Goal: Communication & Community: Answer question/provide support

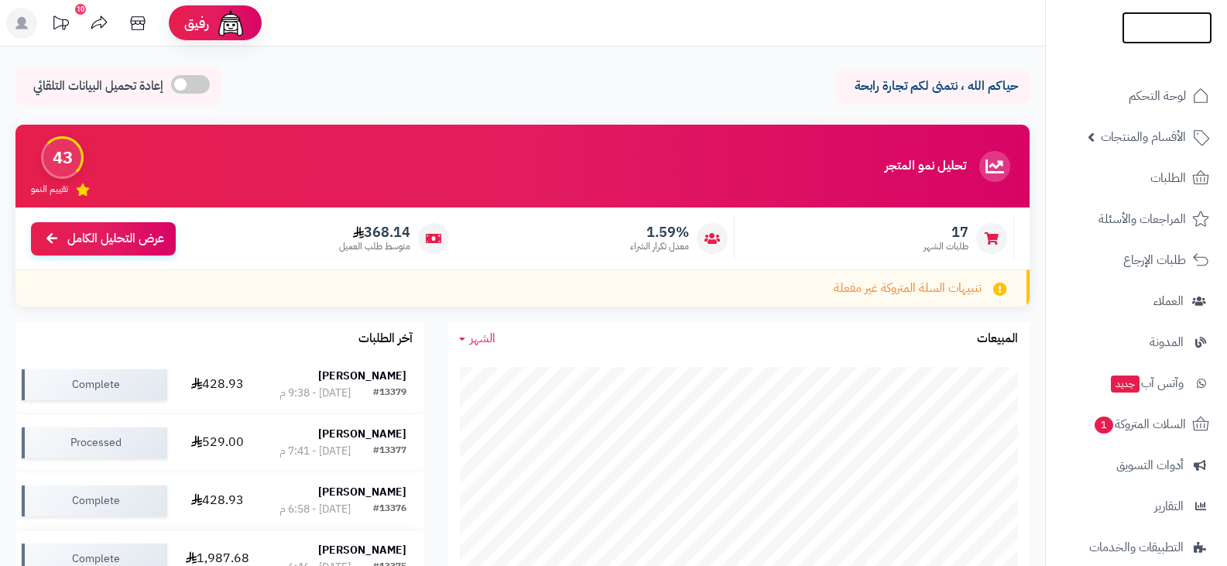
click at [1159, 29] on link at bounding box center [1167, 27] width 91 height 17
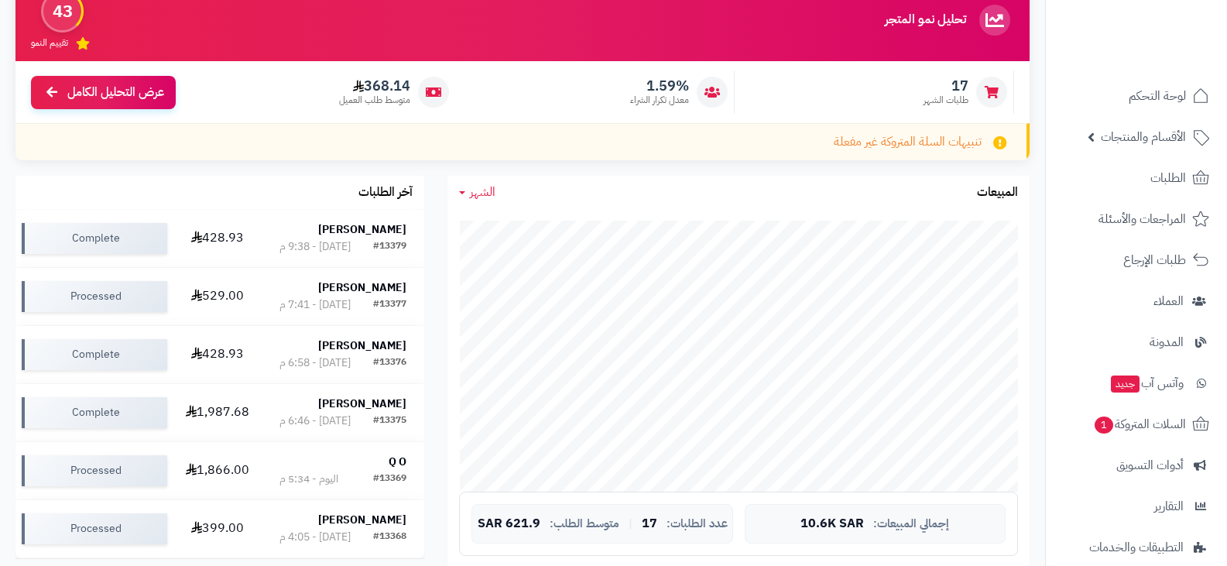
scroll to position [153, 0]
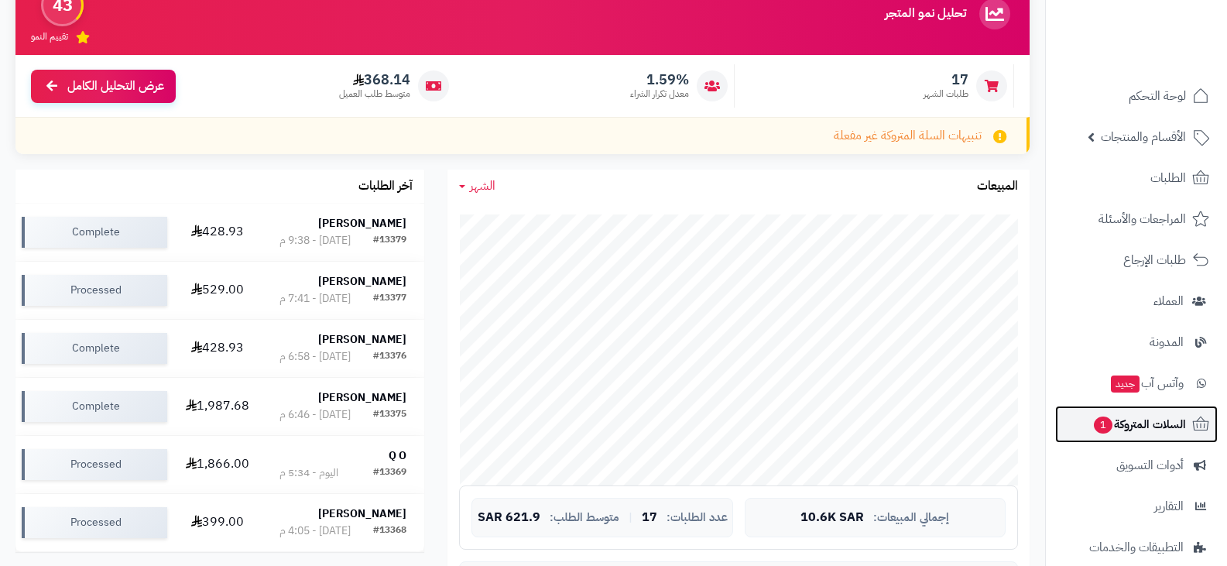
click at [1129, 423] on span "السلات المتروكة 1" at bounding box center [1140, 425] width 94 height 22
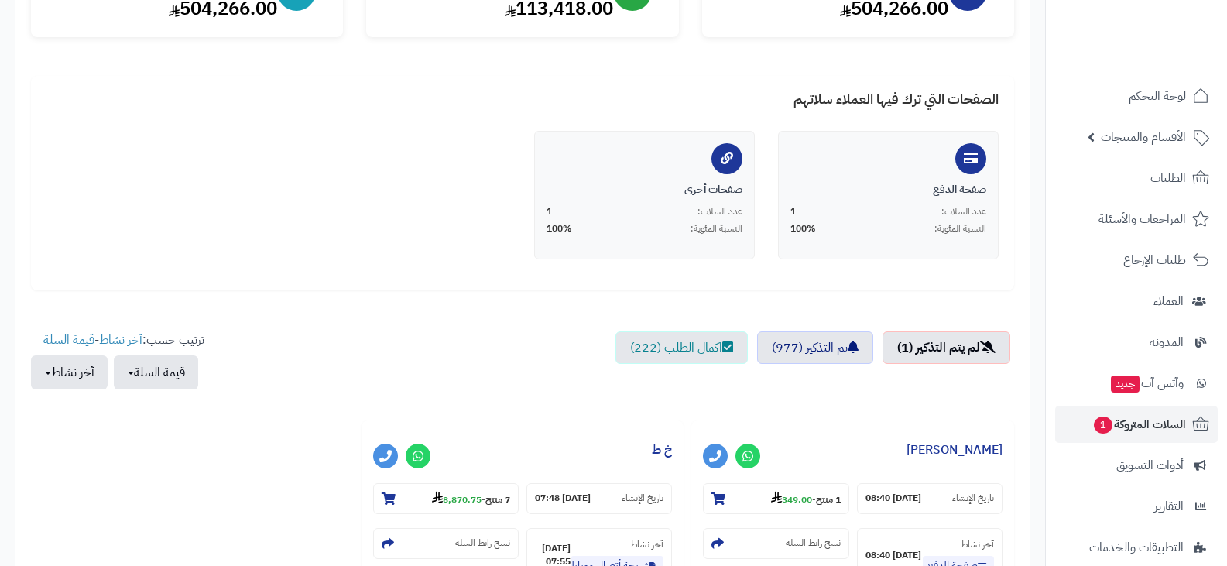
scroll to position [244, 0]
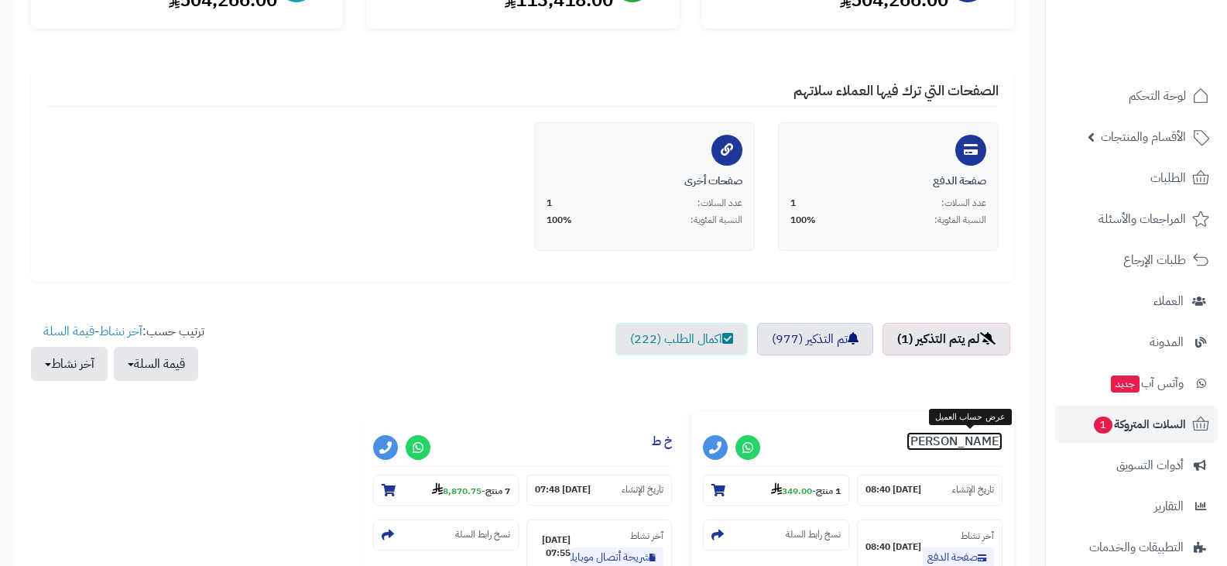
click at [965, 445] on link "مشعل العنزي" at bounding box center [955, 441] width 96 height 19
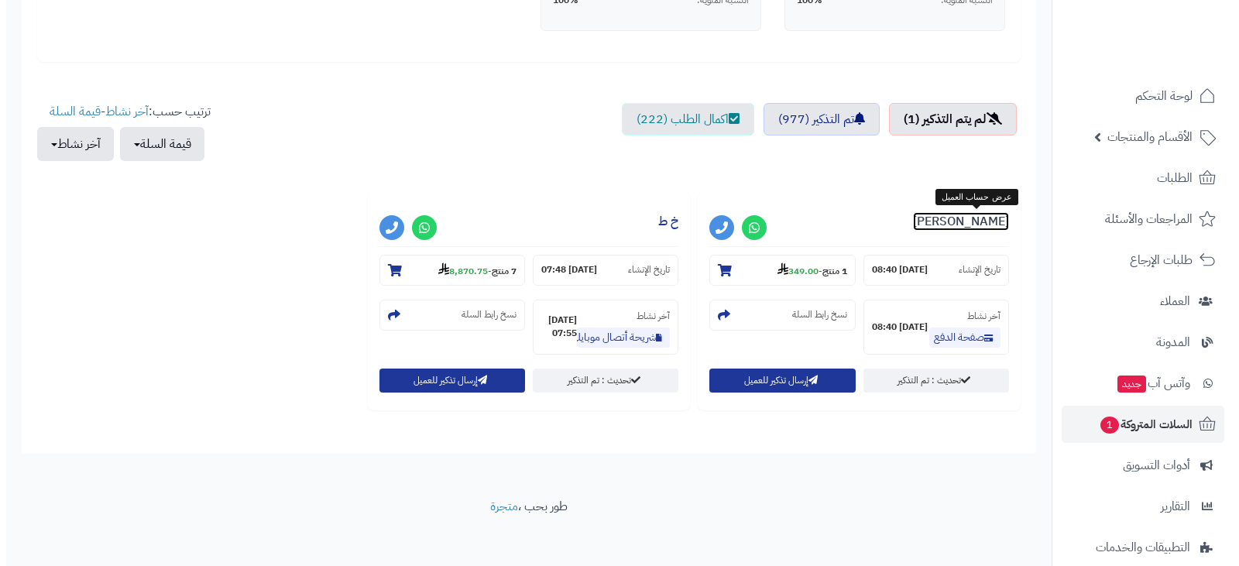
scroll to position [473, 0]
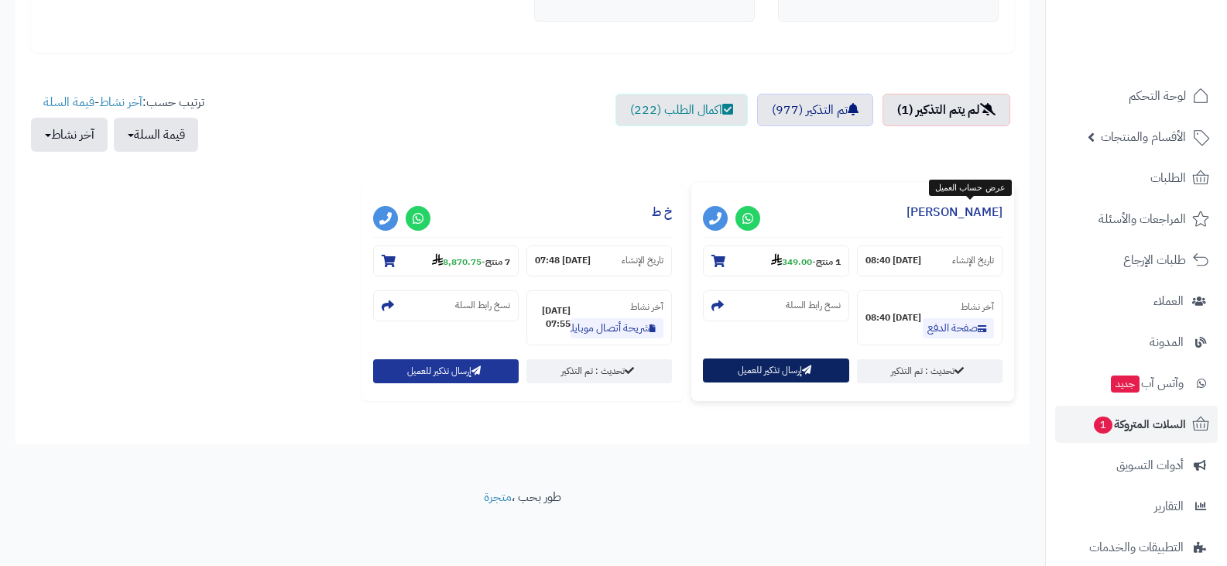
click at [783, 371] on button "إرسال تذكير للعميل" at bounding box center [776, 371] width 146 height 24
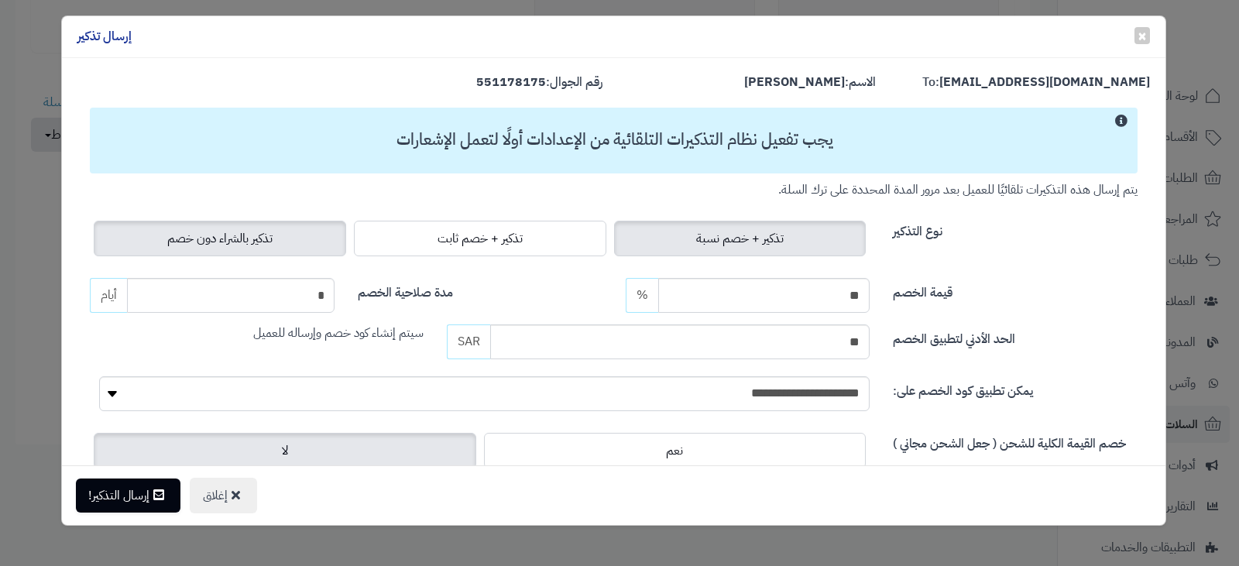
click at [257, 242] on span "تذكير بالشراء دون خصم" at bounding box center [219, 238] width 105 height 19
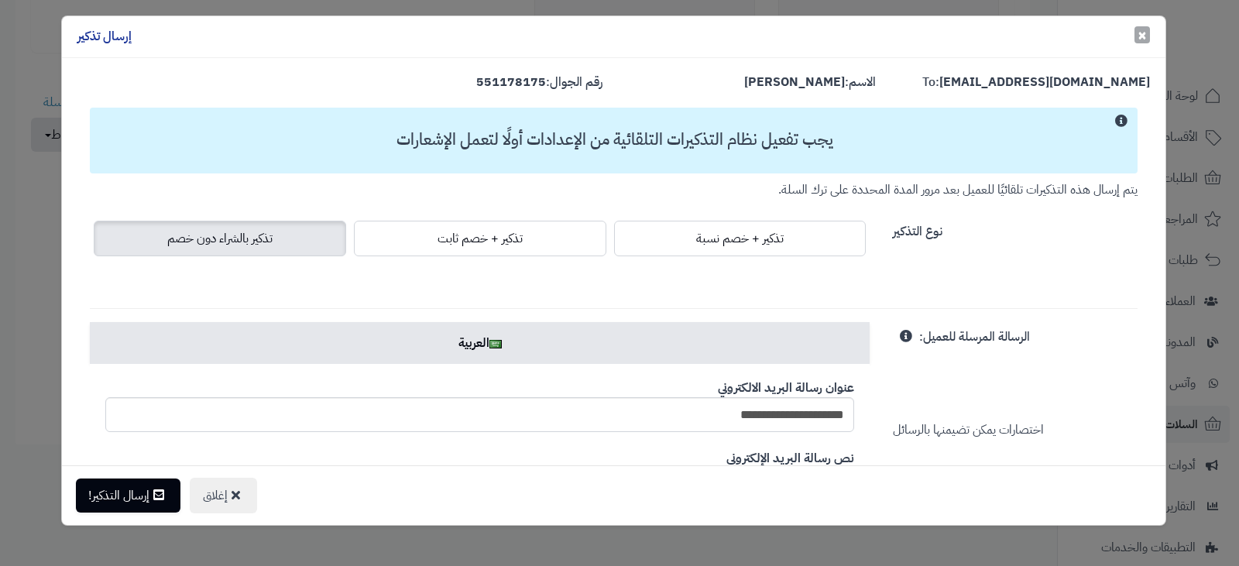
click at [1139, 36] on span "×" at bounding box center [1142, 34] width 9 height 23
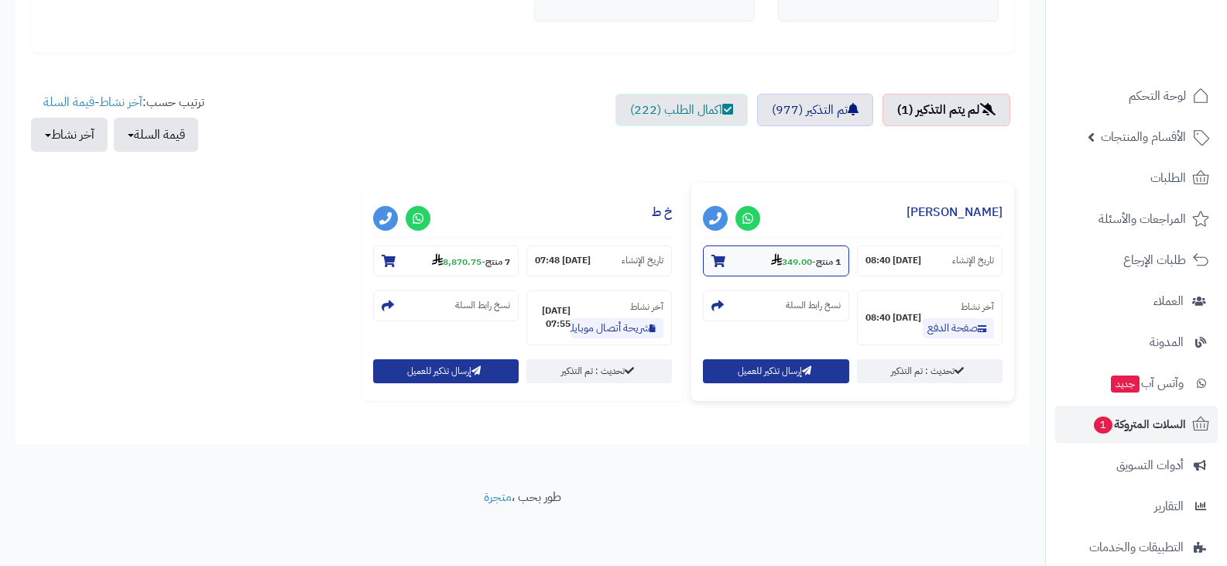
click at [788, 265] on strong "349.00" at bounding box center [791, 262] width 41 height 14
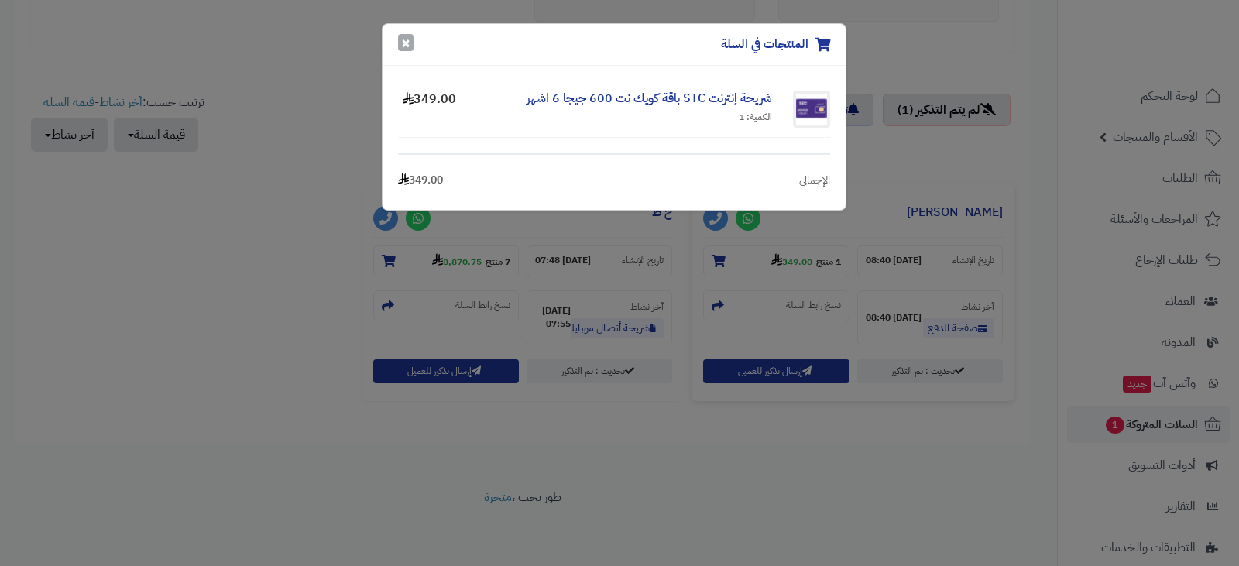
click at [404, 46] on button "×" at bounding box center [405, 42] width 15 height 17
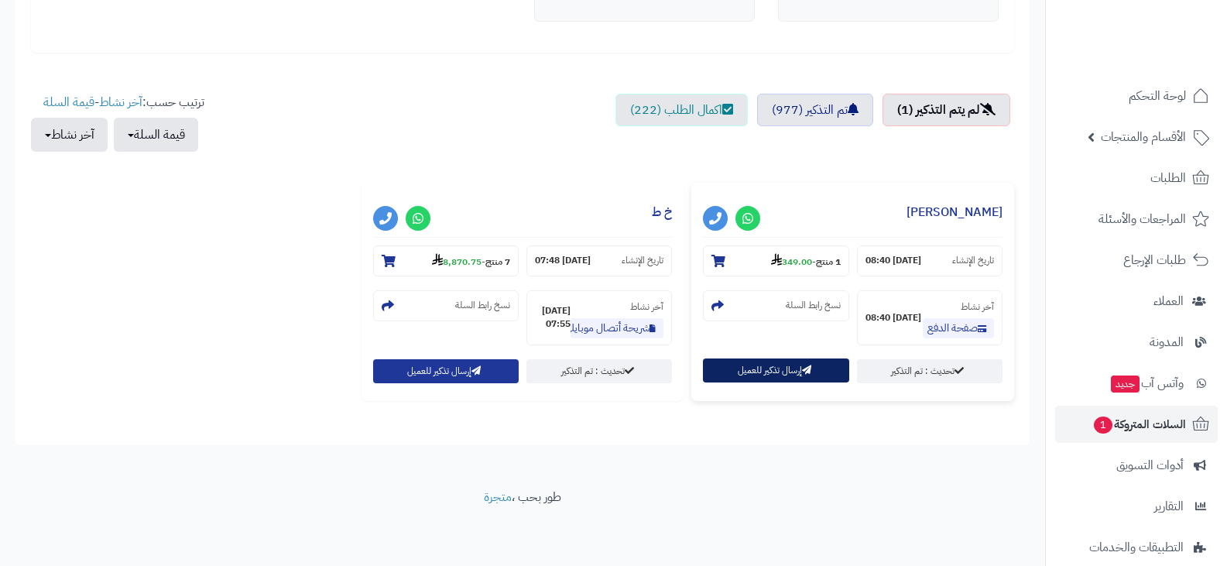
click at [743, 373] on button "إرسال تذكير للعميل" at bounding box center [776, 371] width 146 height 24
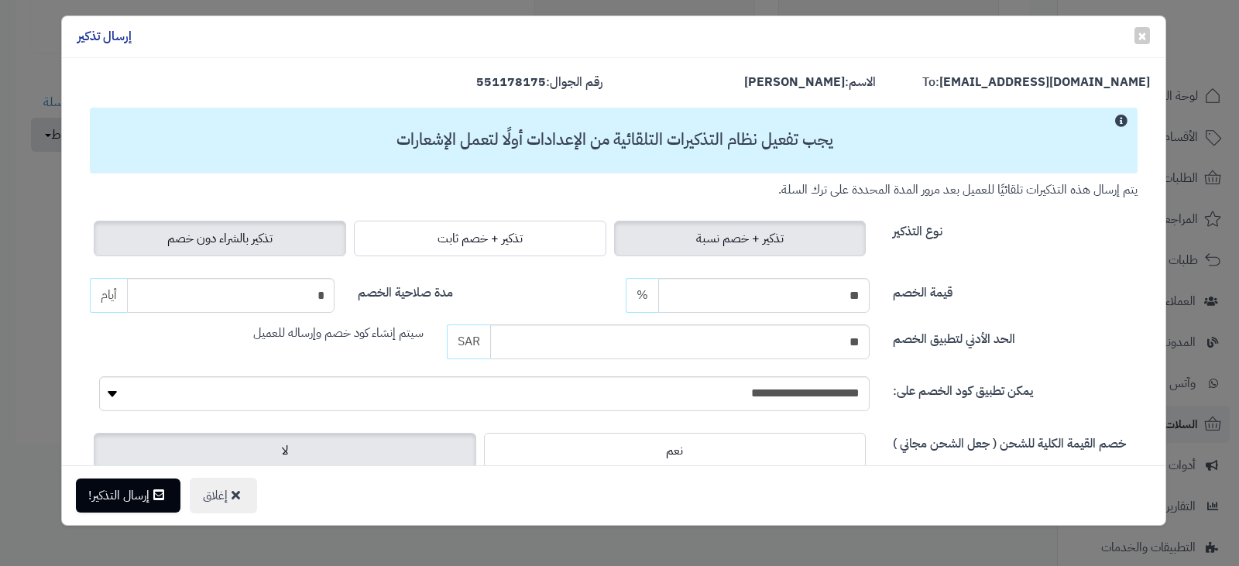
click at [263, 232] on span "تذكير بالشراء دون خصم" at bounding box center [219, 238] width 105 height 19
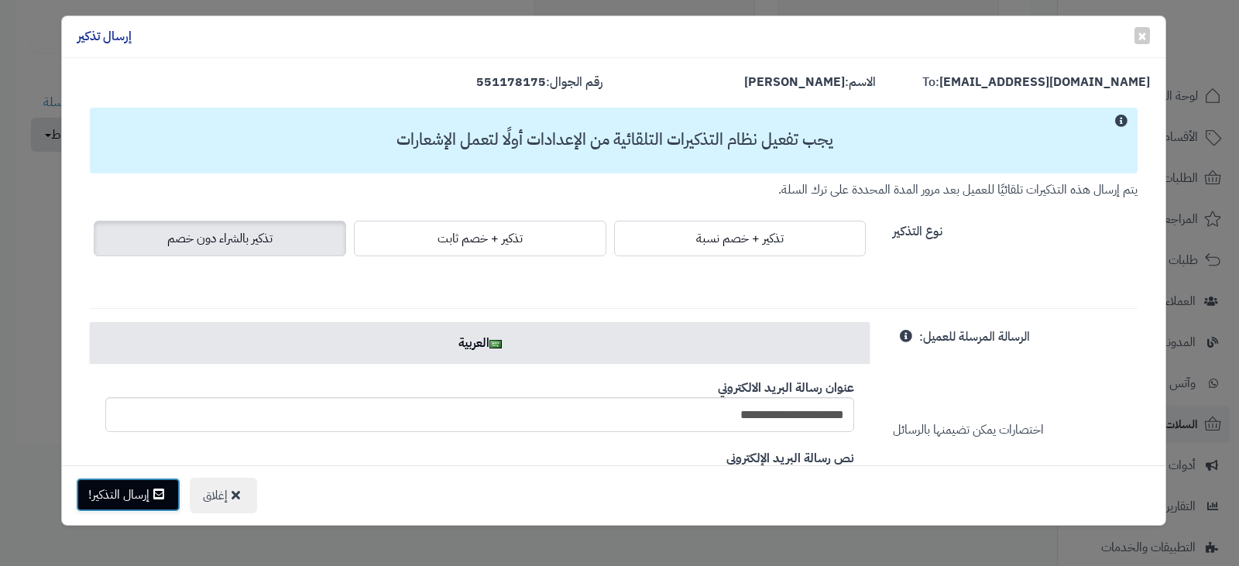
click at [151, 499] on button "إرسال التذكير!" at bounding box center [128, 495] width 105 height 34
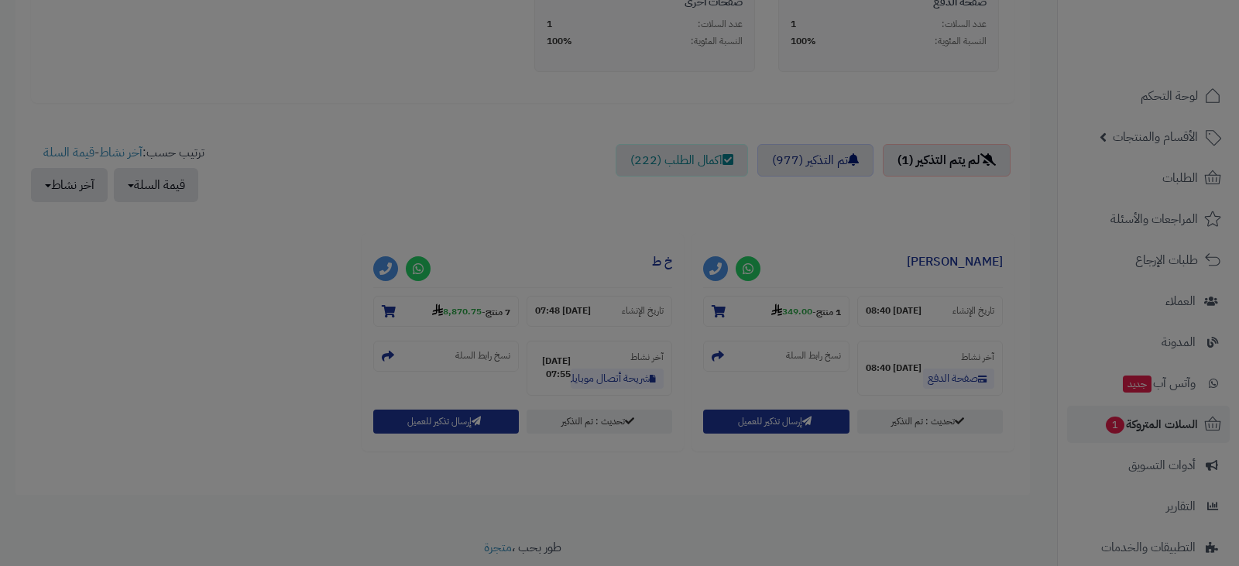
scroll to position [524, 0]
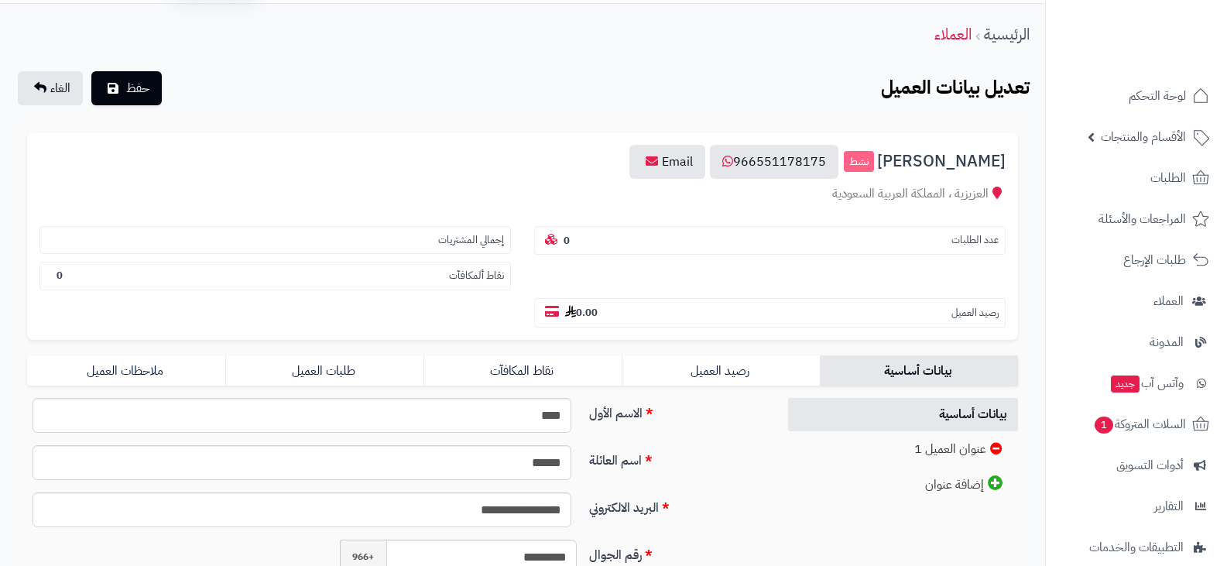
scroll to position [33, 0]
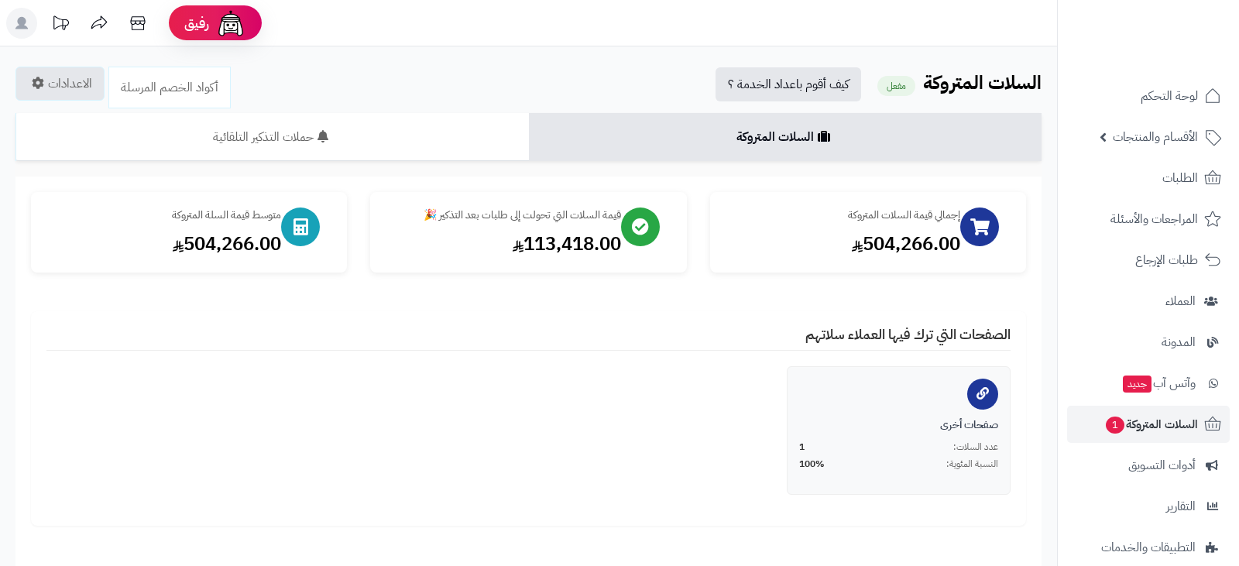
scroll to position [473, 0]
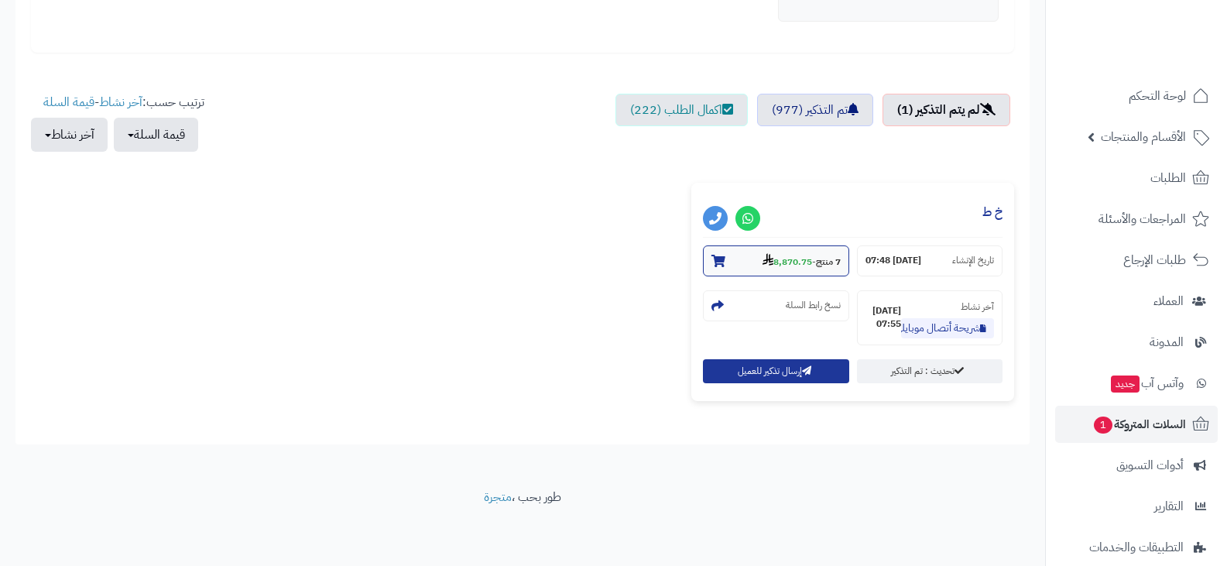
click at [795, 258] on strong "8,870.75" at bounding box center [788, 262] width 50 height 14
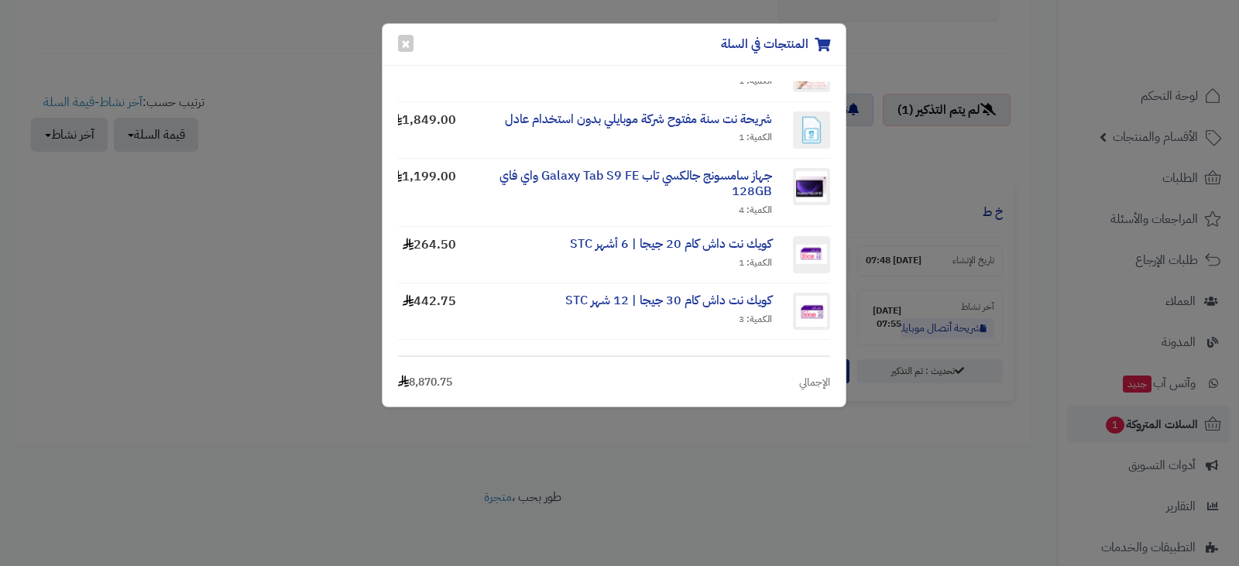
scroll to position [0, 0]
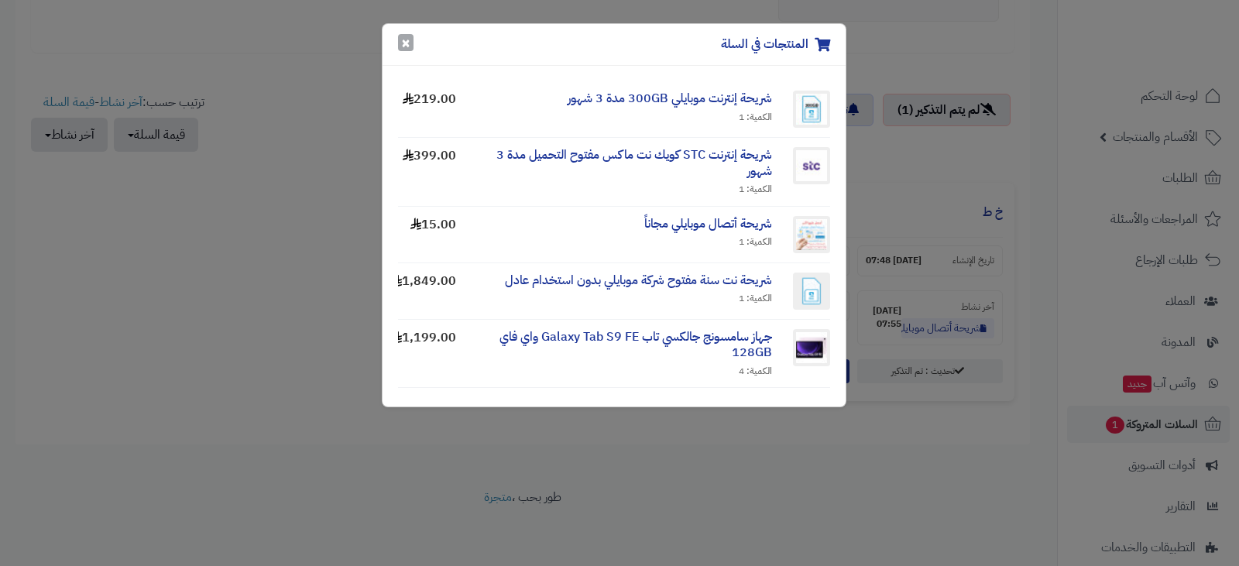
click at [407, 45] on button "×" at bounding box center [405, 42] width 15 height 17
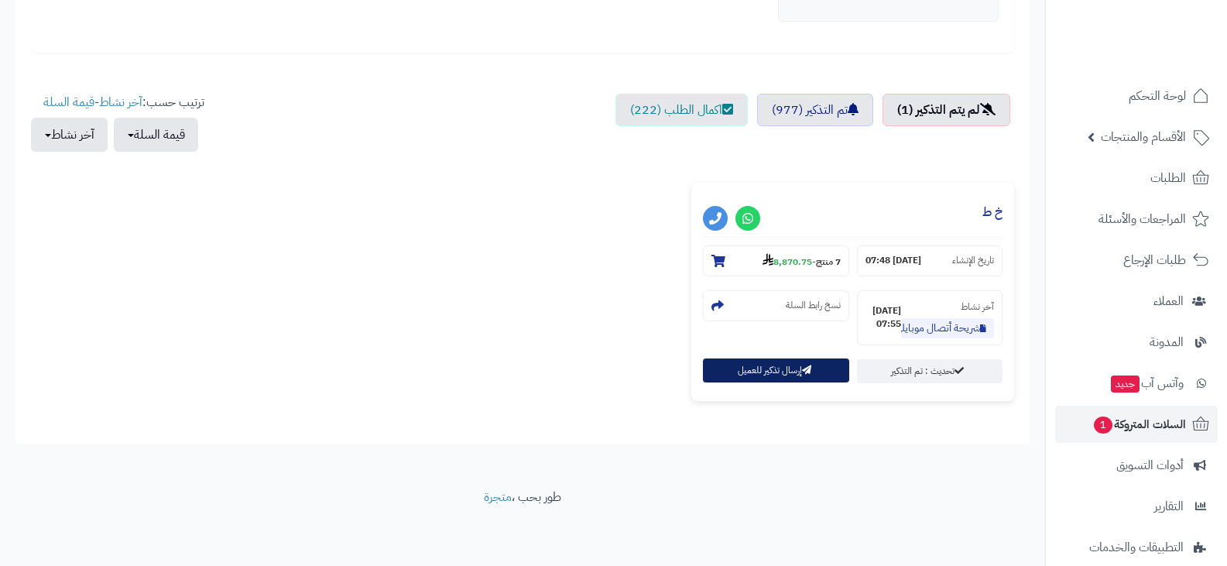
click at [750, 368] on button "إرسال تذكير للعميل" at bounding box center [776, 371] width 146 height 24
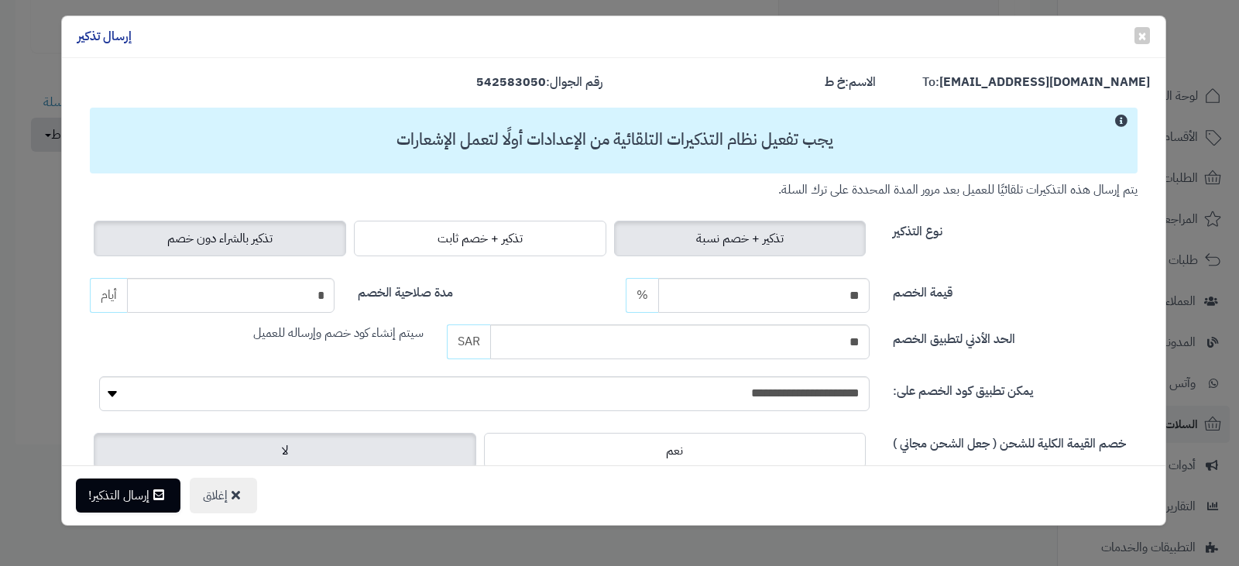
click at [273, 230] on span "تذكير بالشراء دون خصم" at bounding box center [219, 238] width 105 height 19
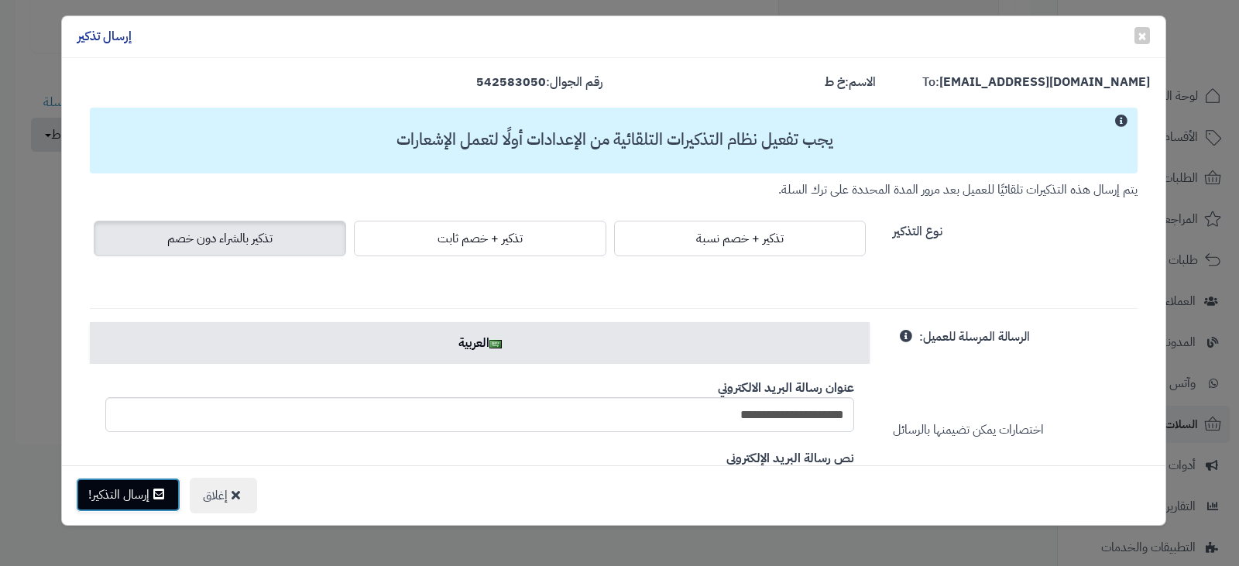
click at [131, 496] on button "إرسال التذكير!" at bounding box center [128, 495] width 105 height 34
